Goal: Check status: Check status

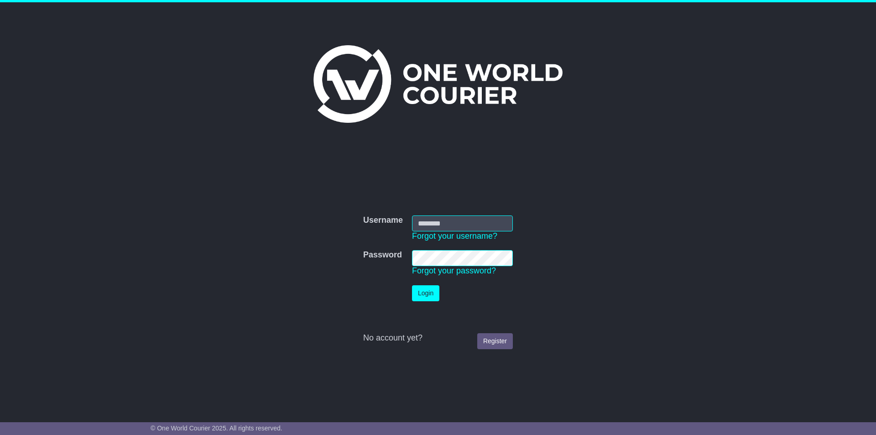
type input "**********"
click at [422, 294] on button "Login" at bounding box center [425, 293] width 27 height 16
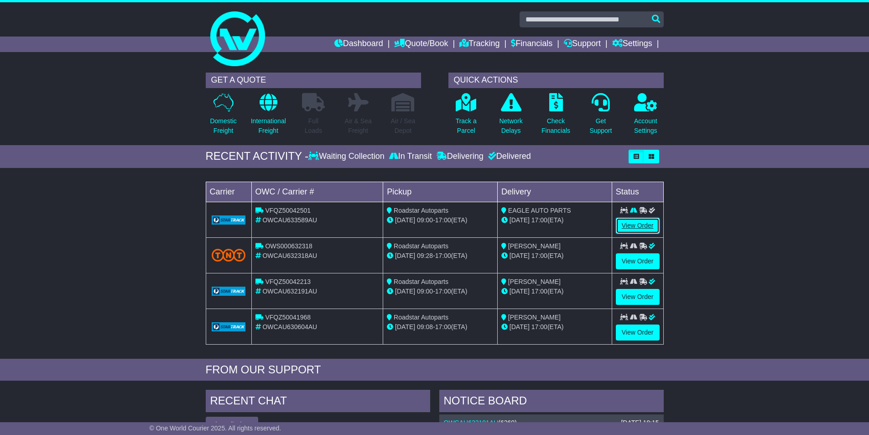
click at [641, 221] on link "View Order" at bounding box center [638, 226] width 44 height 16
click at [629, 225] on link "View Order" at bounding box center [638, 226] width 44 height 16
